Goal: Navigation & Orientation: Find specific page/section

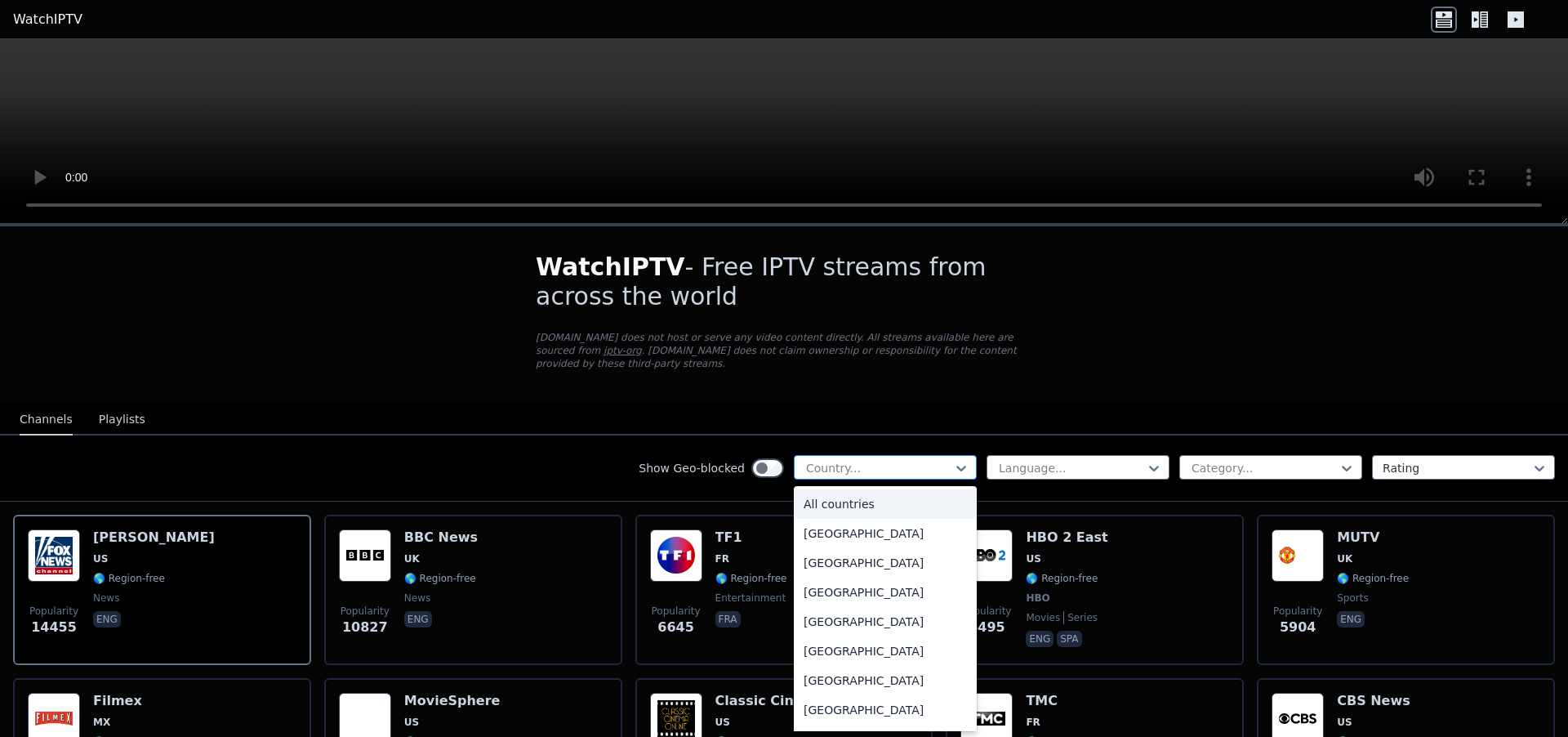
click at [924, 459] on div at bounding box center [879, 468] width 148 height 16
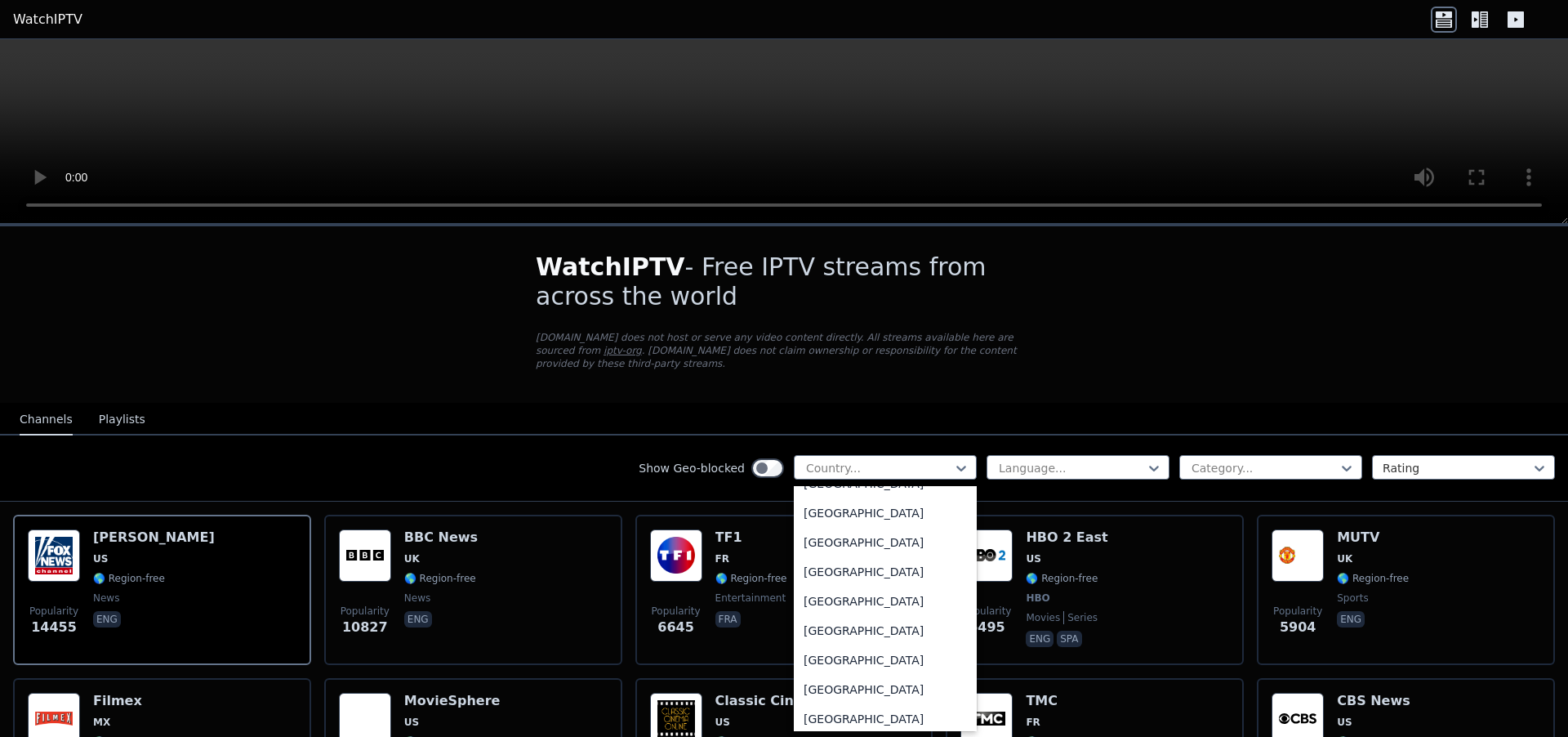
scroll to position [5659, 0]
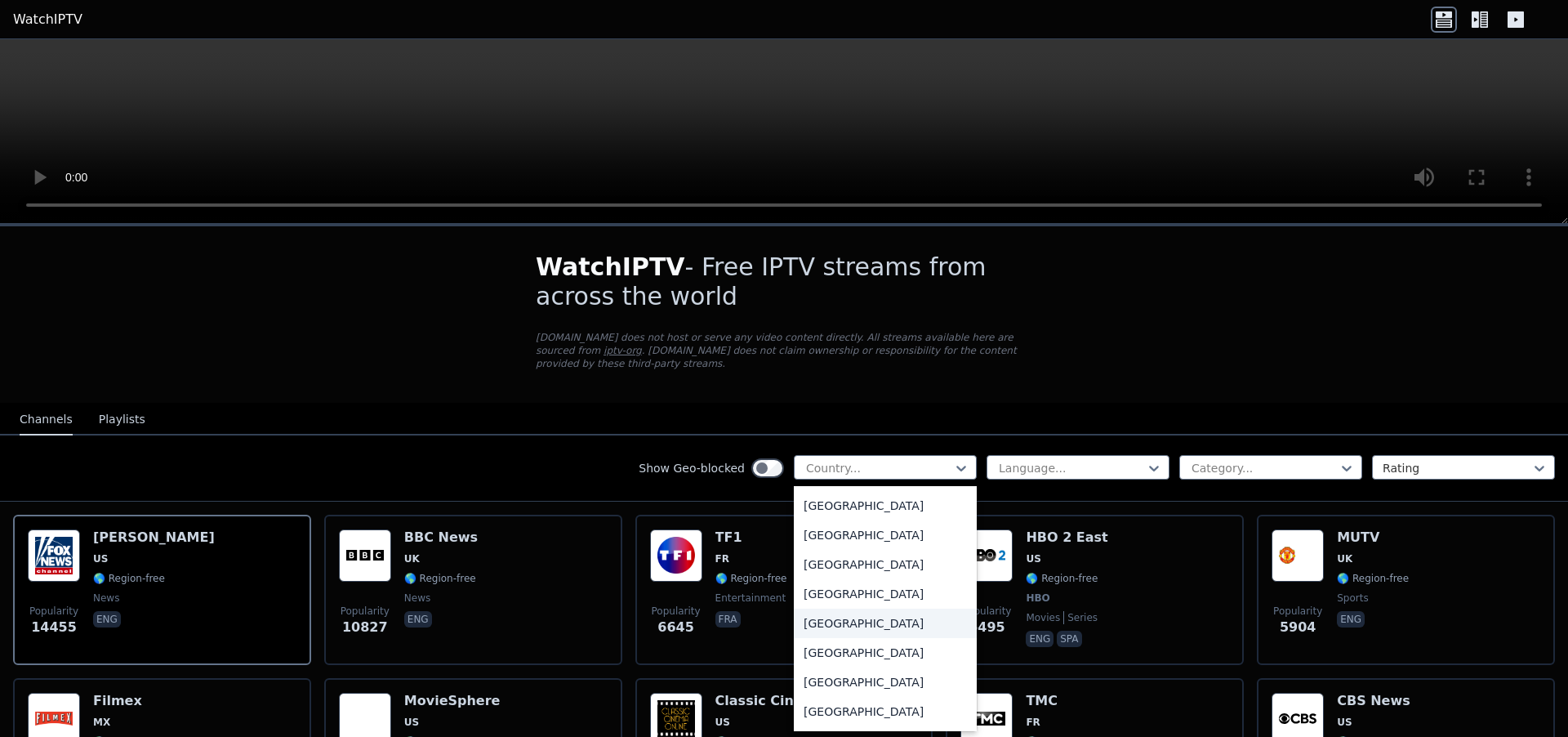
click at [867, 609] on div "[GEOGRAPHIC_DATA]" at bounding box center [885, 623] width 183 height 30
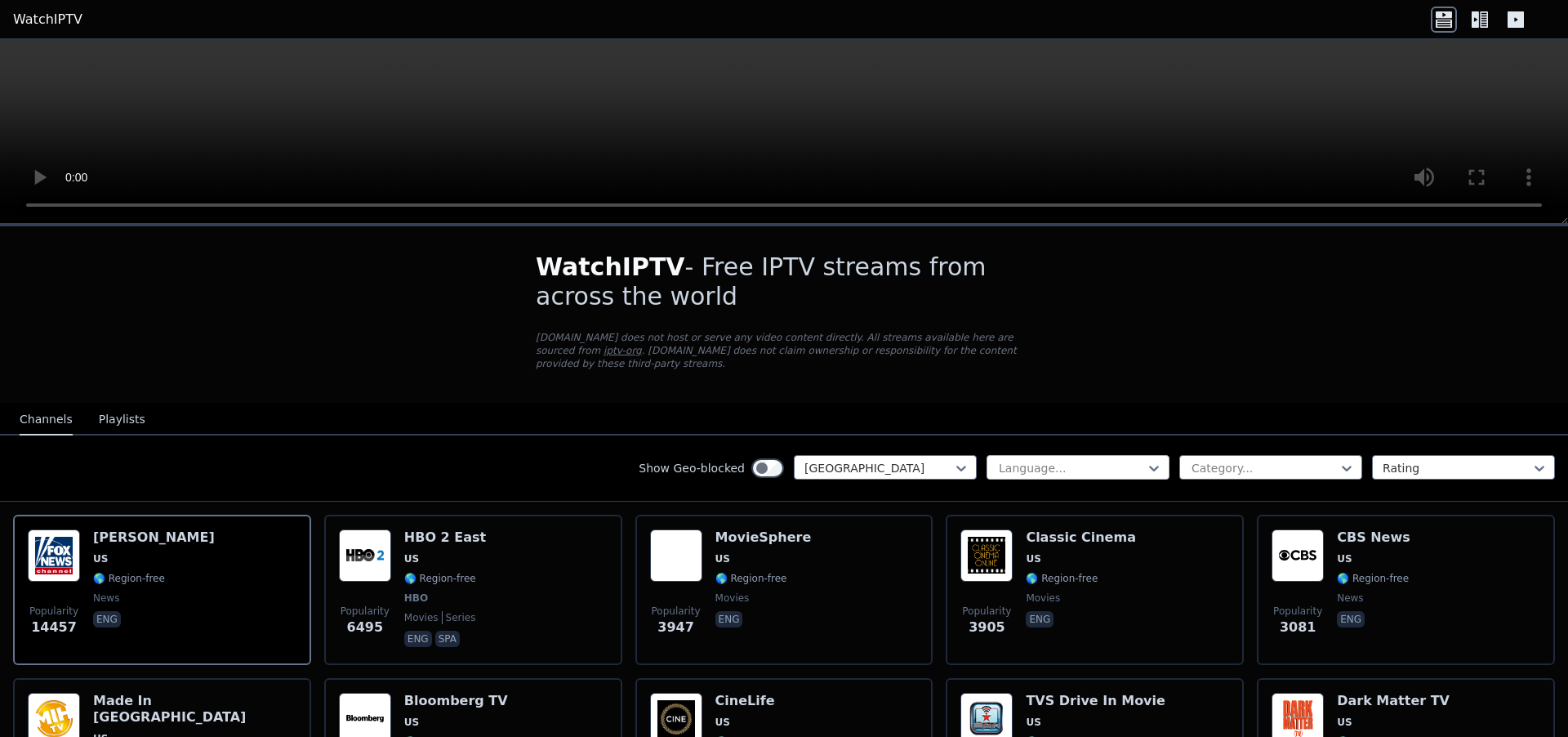
click at [1104, 459] on div at bounding box center [1072, 468] width 148 height 16
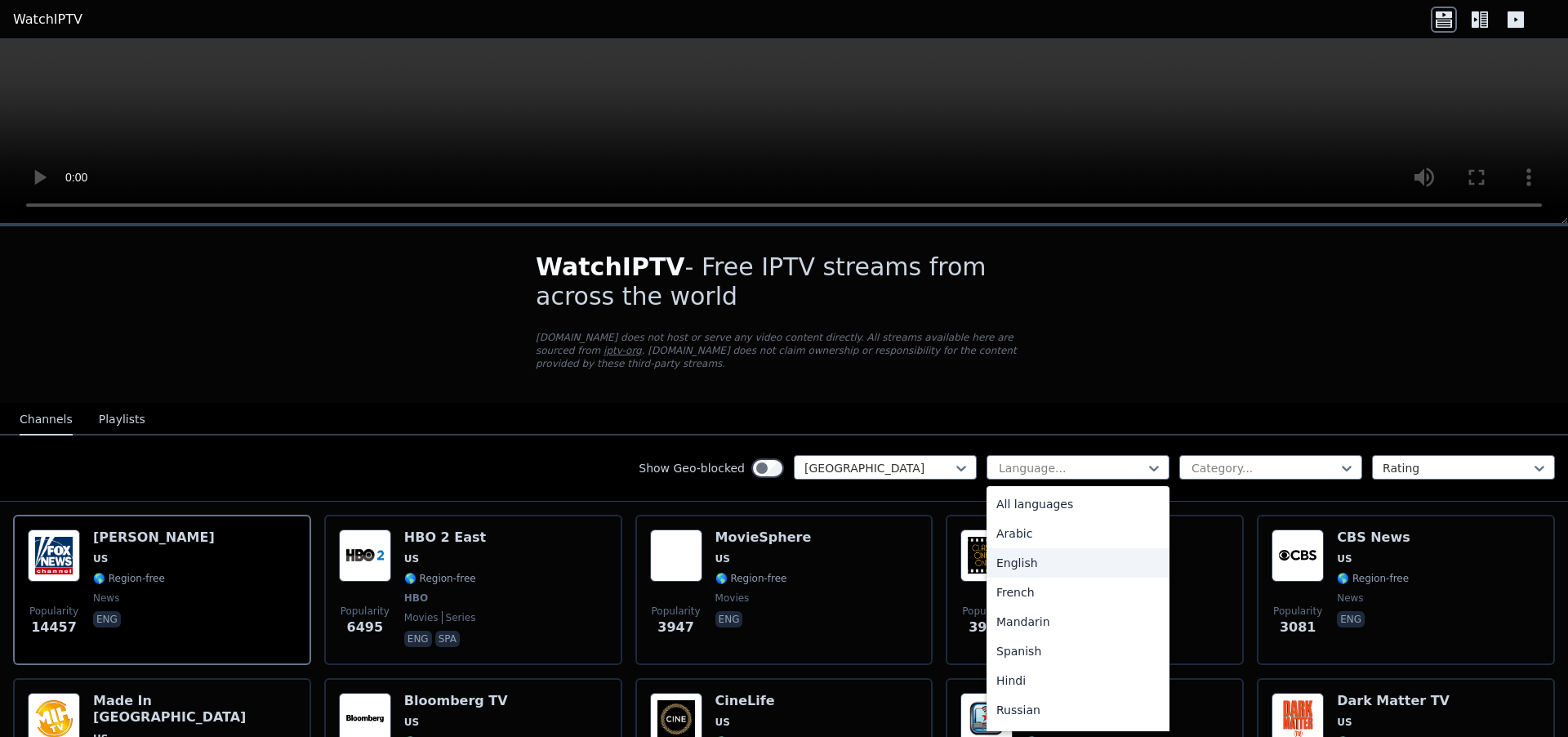
click at [1019, 553] on div "English" at bounding box center [1078, 562] width 183 height 30
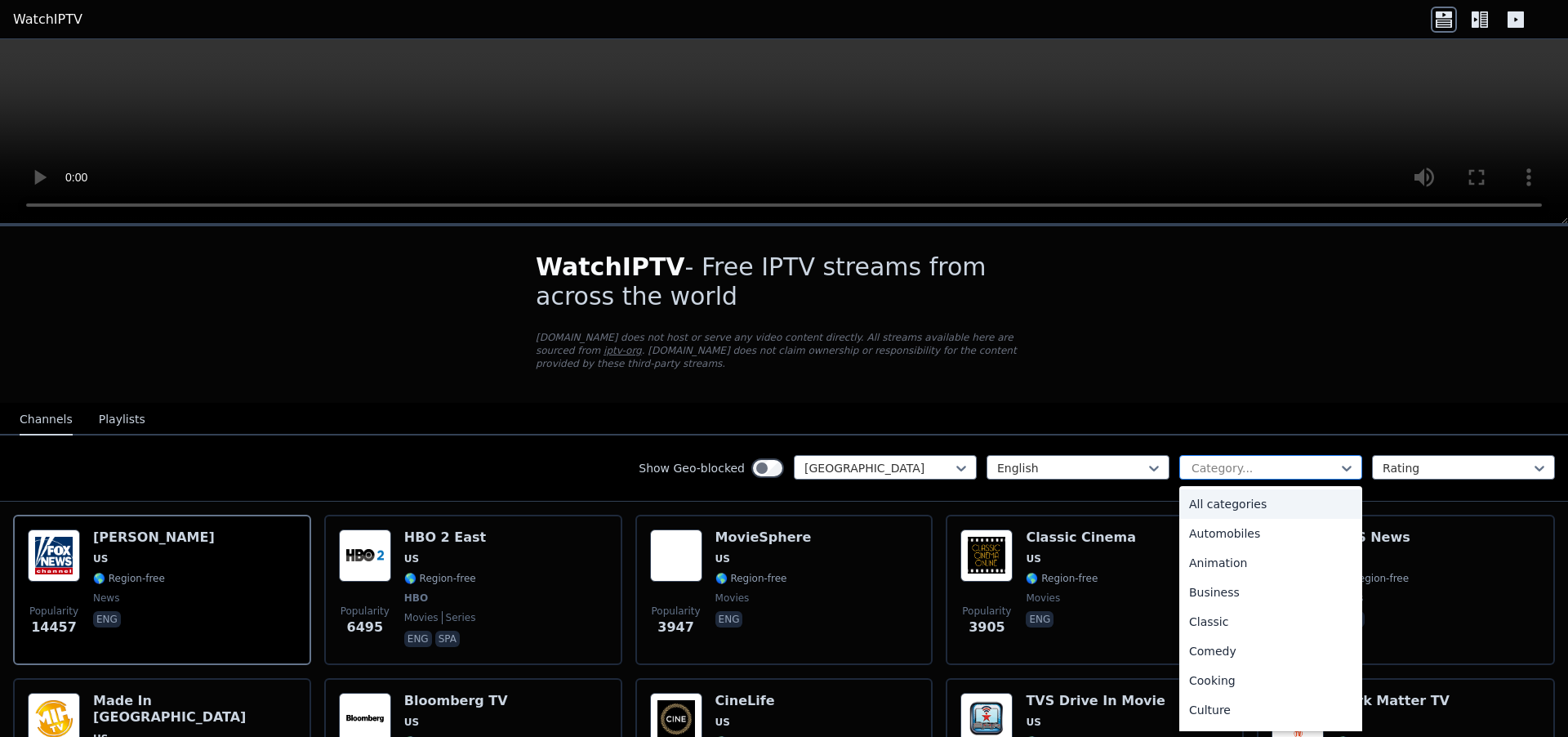
click at [1251, 459] on div at bounding box center [1264, 468] width 148 height 16
click at [1368, 409] on nav "Channels Playlists" at bounding box center [784, 419] width 1568 height 33
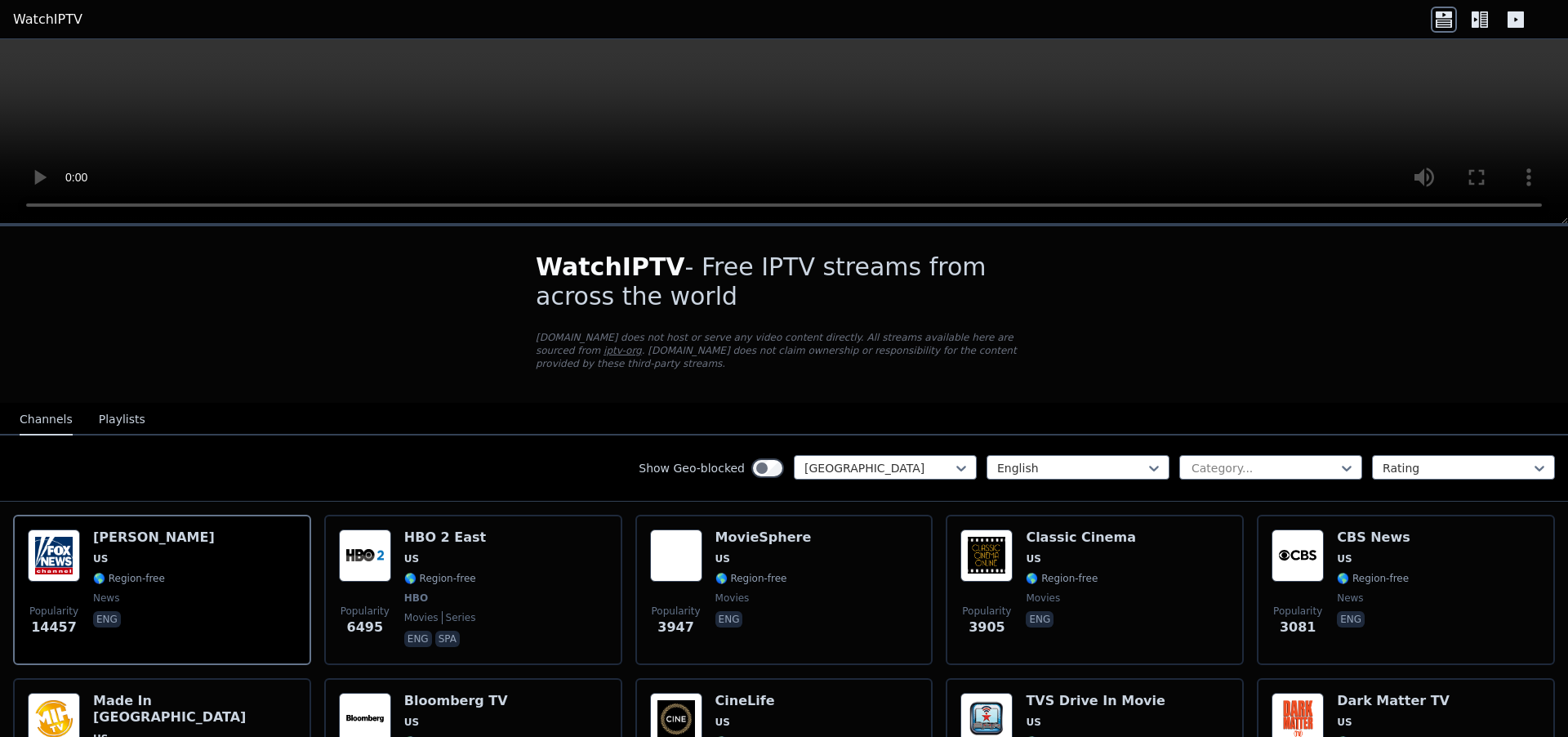
click at [109, 404] on button "Playlists" at bounding box center [121, 420] width 46 height 31
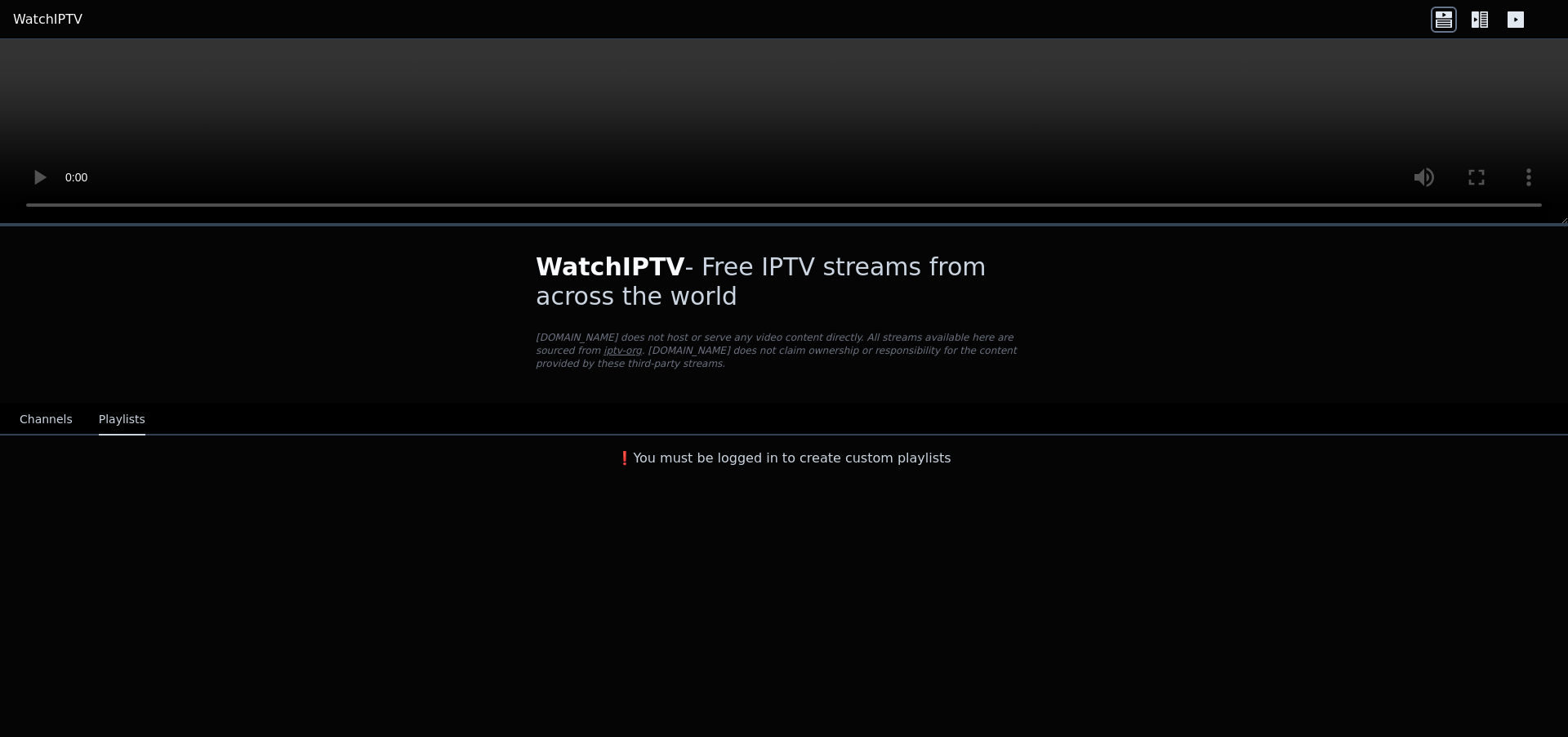
click at [36, 404] on button "Channels" at bounding box center [46, 420] width 53 height 31
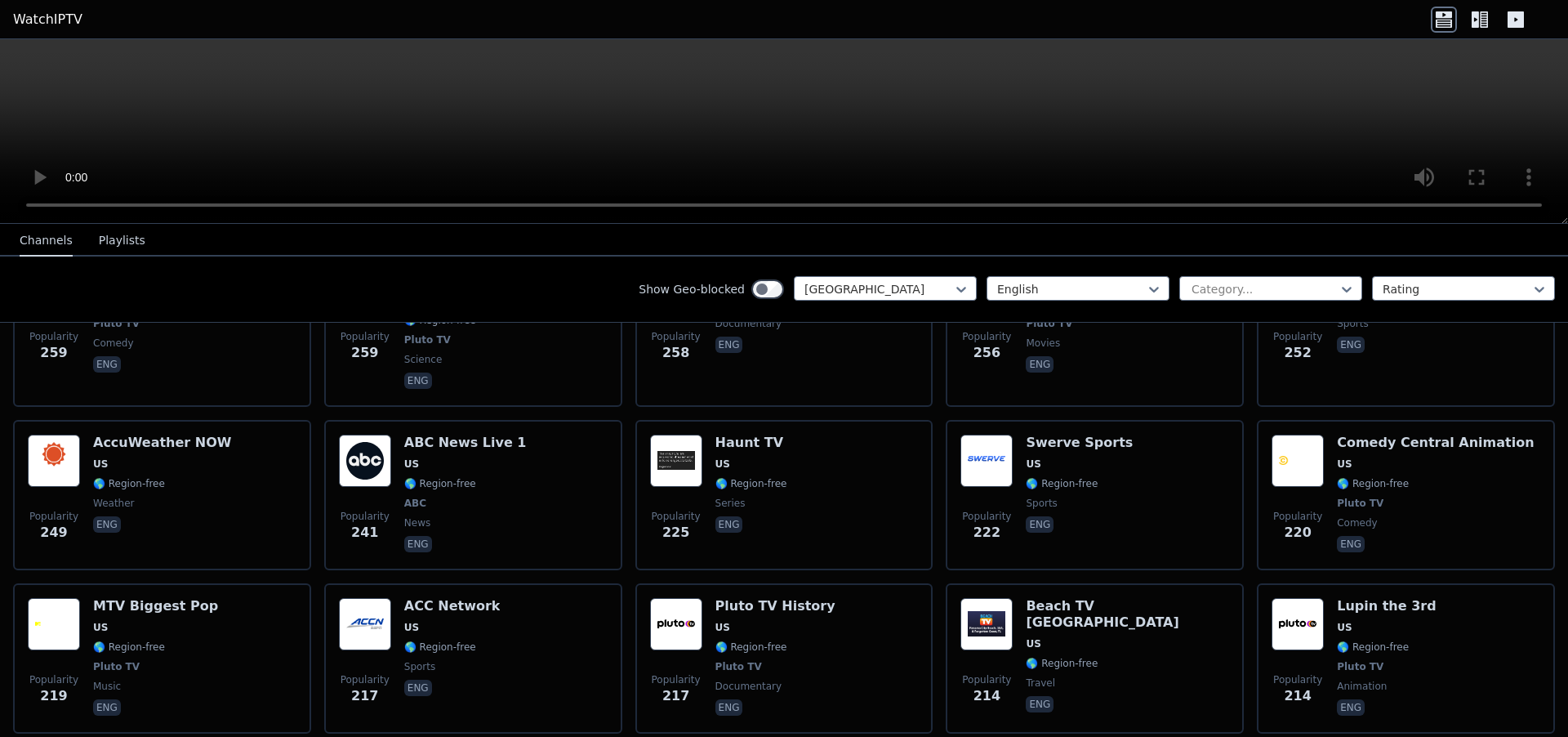
scroll to position [3258, 0]
